Goal: Task Accomplishment & Management: Use online tool/utility

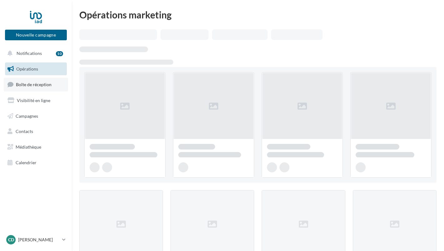
click at [41, 83] on span "Boîte de réception" at bounding box center [34, 84] width 36 height 5
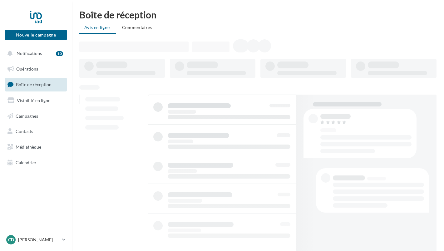
click at [43, 29] on div "Nouvelle campagne Nouvelle campagne" at bounding box center [36, 24] width 62 height 31
click at [39, 33] on button "Nouvelle campagne" at bounding box center [36, 35] width 62 height 11
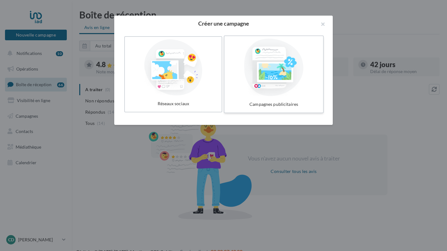
click at [262, 107] on div "Campagnes publicitaires" at bounding box center [274, 105] width 94 height 12
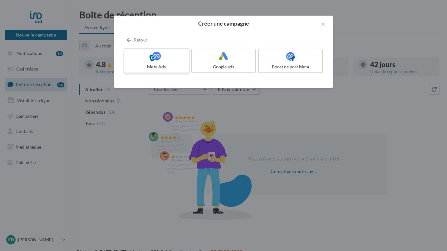
click at [177, 63] on label "Meta Ads" at bounding box center [157, 60] width 66 height 25
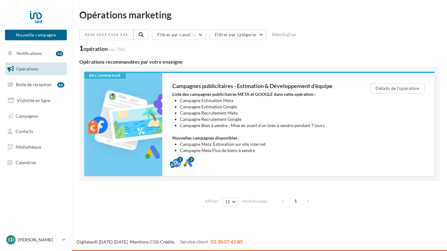
click at [313, 127] on li "Campagne Bien à vendre : Mise en avant d'un bien à vendre pendant 7 jours" at bounding box center [262, 125] width 165 height 6
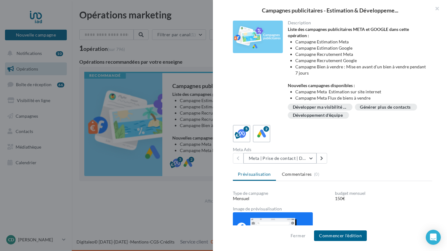
click at [308, 158] on button "Meta | Prise de contact | Demandes d'estimation" at bounding box center [279, 158] width 73 height 11
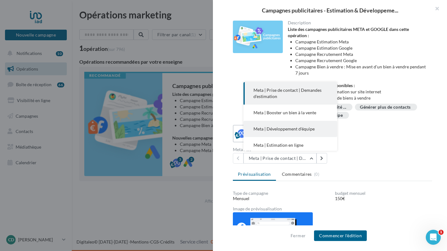
click at [305, 128] on span "Meta | Développement d'équipe" at bounding box center [283, 128] width 61 height 5
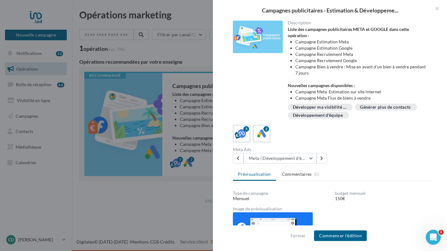
scroll to position [67, 0]
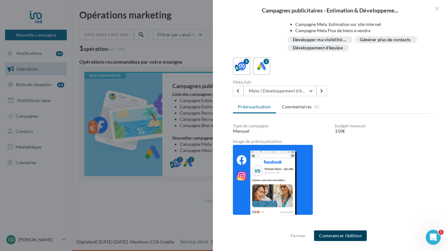
click at [339, 235] on button "Commencer l'édition" at bounding box center [340, 235] width 53 height 11
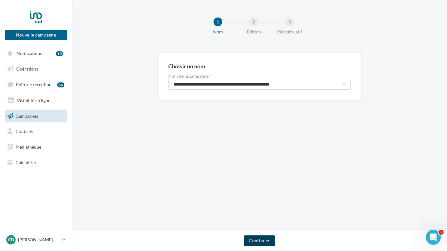
click at [265, 240] on button "Continuer" at bounding box center [259, 240] width 31 height 11
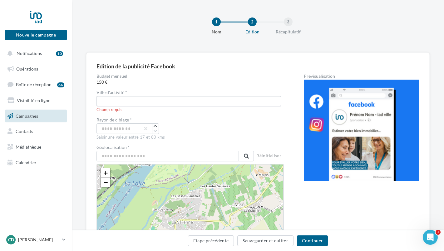
click at [161, 101] on input "text" at bounding box center [188, 101] width 185 height 11
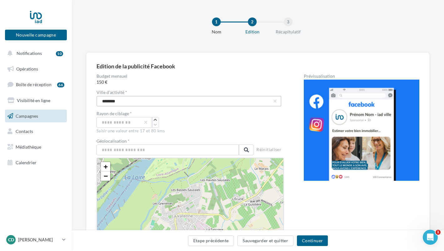
drag, startPoint x: 156, startPoint y: 101, endPoint x: 95, endPoint y: 101, distance: 61.5
click at [95, 101] on div "Edition de la publicité Facebook Budget mensuel 150 € Ville d'activité * Narbon…" at bounding box center [257, 187] width 343 height 270
click at [170, 114] on div "Rayon de ciblage *" at bounding box center [189, 114] width 187 height 6
click at [195, 149] on input "text" at bounding box center [167, 149] width 142 height 11
click at [177, 102] on input "********" at bounding box center [188, 101] width 185 height 11
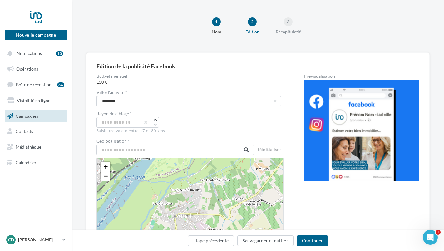
click at [177, 102] on input "********" at bounding box center [188, 101] width 185 height 11
type input "*"
type input "**********"
click at [205, 123] on div "**" at bounding box center [189, 122] width 187 height 11
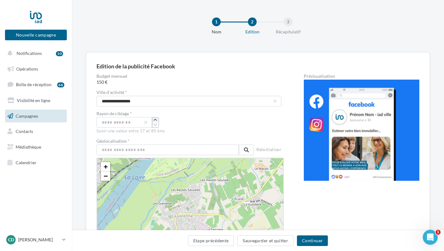
click at [157, 118] on icon "button" at bounding box center [155, 120] width 3 height 4
click at [156, 119] on icon "button" at bounding box center [155, 120] width 3 height 4
click at [205, 124] on div "**" at bounding box center [189, 122] width 187 height 11
click at [155, 118] on icon "button" at bounding box center [155, 120] width 3 height 4
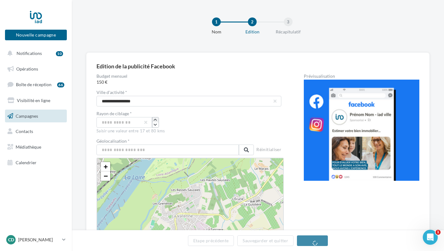
click at [155, 118] on icon "button" at bounding box center [155, 120] width 3 height 4
click at [217, 133] on div "Saisir une valeur entre 17 et 80 kms" at bounding box center [189, 131] width 187 height 6
click at [169, 152] on input "text" at bounding box center [167, 149] width 142 height 11
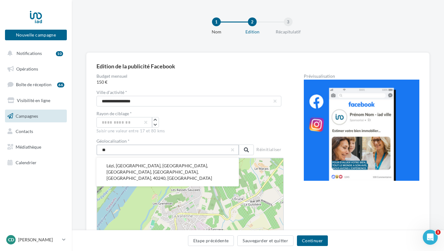
type input "*"
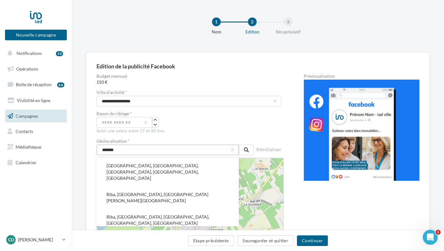
click at [161, 151] on input "*******" at bounding box center [167, 149] width 142 height 11
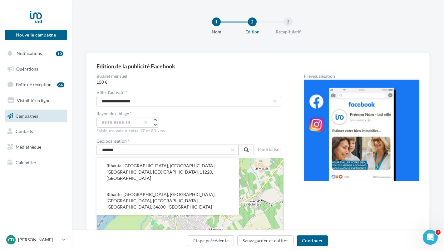
type input "*******"
click at [178, 134] on div "Saisir une valeur entre 17 et 80 kms" at bounding box center [189, 131] width 187 height 6
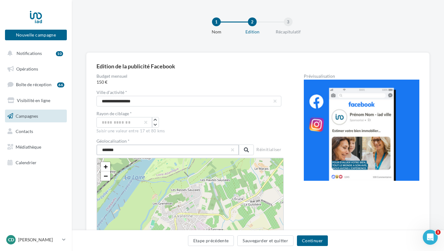
click at [152, 149] on input "*******" at bounding box center [167, 149] width 142 height 11
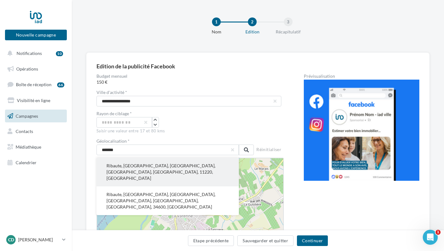
click at [131, 166] on button "Ribaute, Narbonne, Aude, Occitanie, France métropolitaine, 11220, France" at bounding box center [167, 172] width 142 height 29
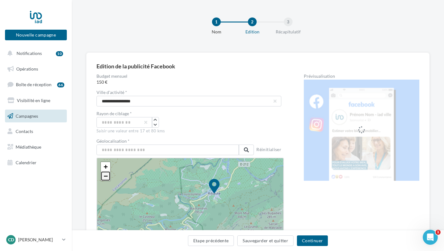
click at [104, 176] on span "−" at bounding box center [106, 176] width 4 height 8
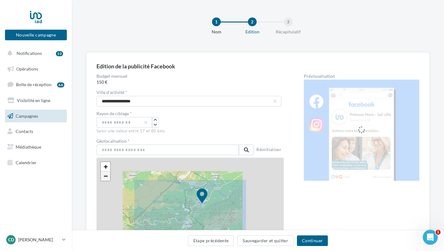
scroll to position [15, 0]
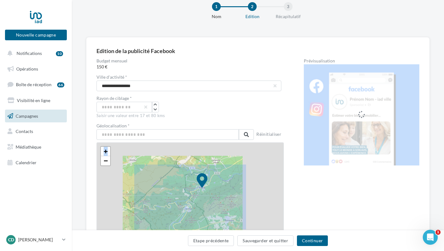
click at [104, 176] on div "+ − Leaflet" at bounding box center [189, 196] width 187 height 109
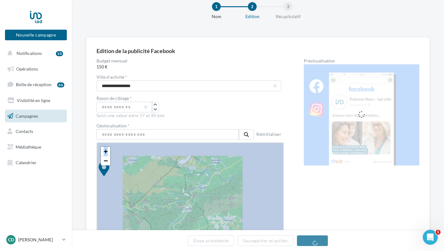
click at [104, 176] on icon at bounding box center [104, 175] width 492 height 492
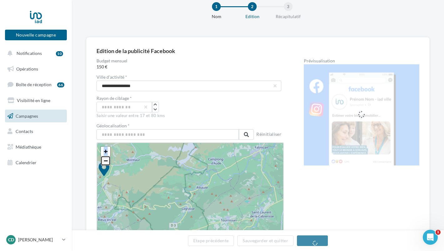
click at [105, 164] on span "−" at bounding box center [106, 161] width 4 height 8
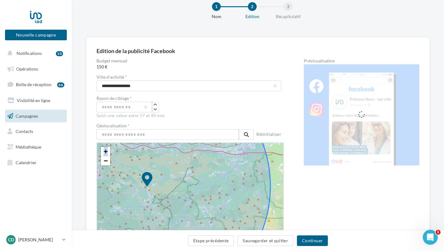
click at [189, 191] on icon at bounding box center [147, 186] width 247 height 247
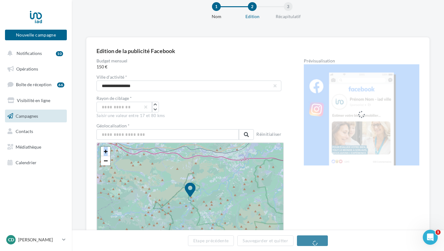
click at [197, 200] on icon at bounding box center [190, 197] width 247 height 247
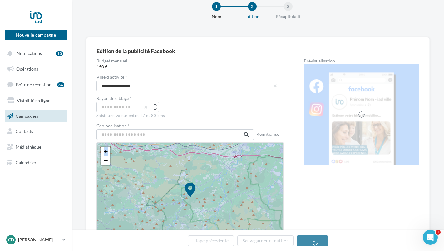
click at [222, 220] on icon at bounding box center [190, 197] width 247 height 247
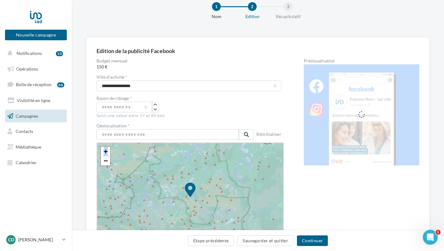
scroll to position [102, 0]
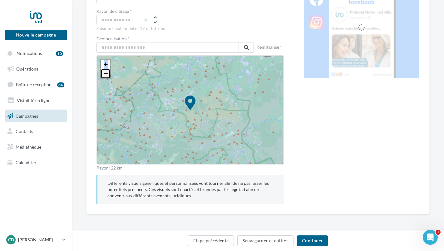
click at [101, 74] on link "−" at bounding box center [105, 73] width 9 height 9
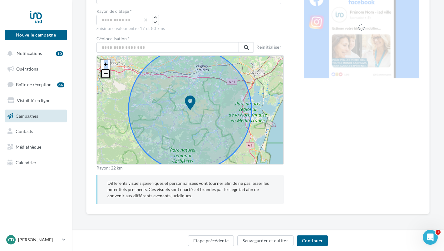
click at [101, 74] on link "−" at bounding box center [105, 73] width 9 height 9
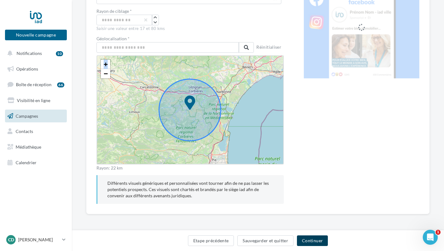
click at [311, 237] on button "Continuer" at bounding box center [312, 240] width 31 height 11
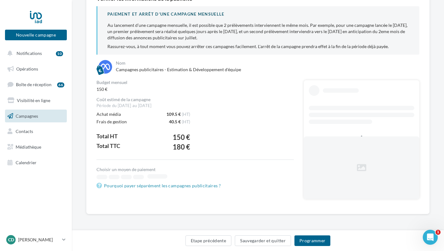
scroll to position [68, 0]
click at [309, 241] on button "Programmer" at bounding box center [312, 240] width 36 height 11
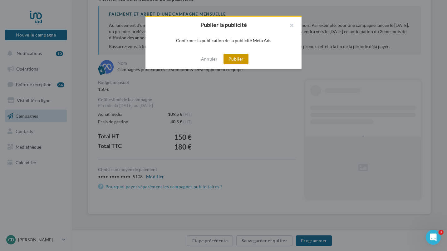
click at [240, 60] on button "Publier" at bounding box center [235, 59] width 25 height 11
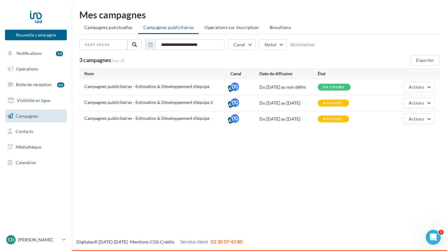
click at [252, 175] on div "Nouvelle campagne Nouvelle campagne Notifications 10 Opérations Boîte de récept…" at bounding box center [223, 125] width 447 height 251
